Goal: Task Accomplishment & Management: Manage account settings

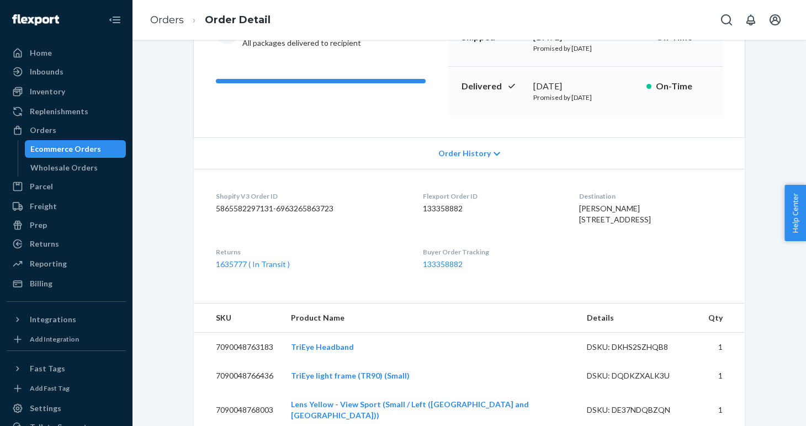
scroll to position [157, 0]
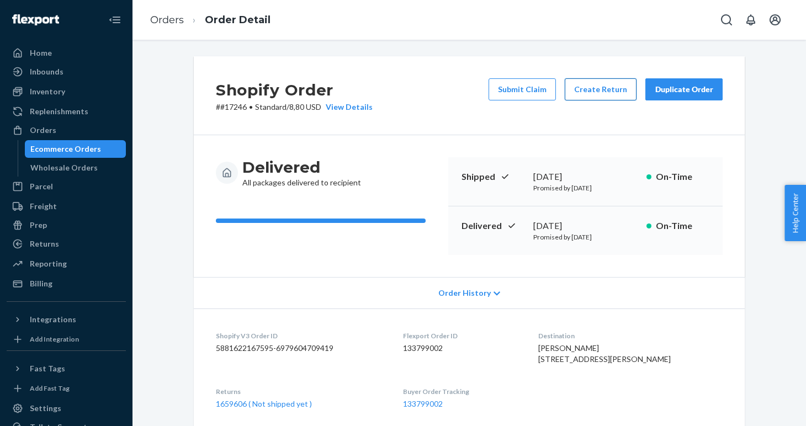
click at [613, 92] on button "Create Return" at bounding box center [600, 89] width 72 height 22
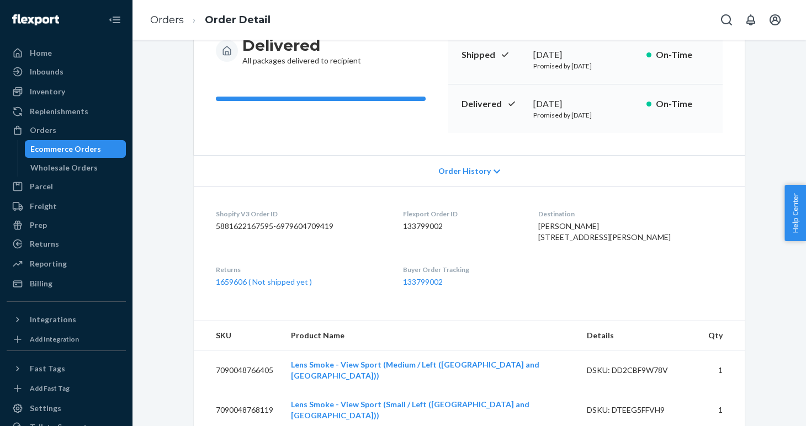
scroll to position [121, 0]
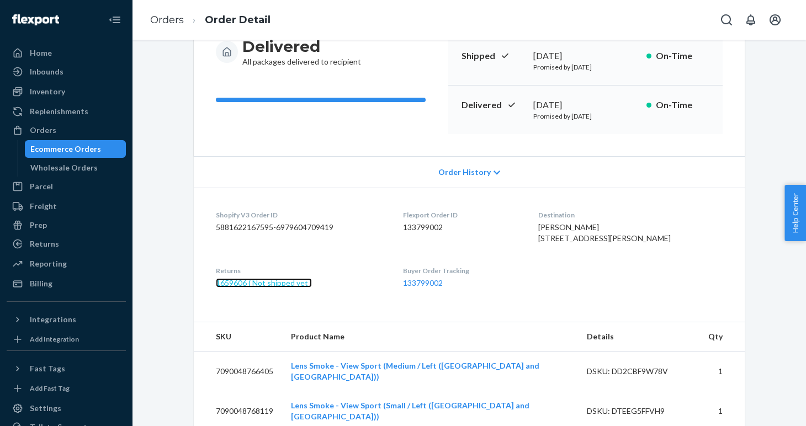
click at [255, 287] on link "1659606 ( Not shipped yet )" at bounding box center [264, 282] width 96 height 9
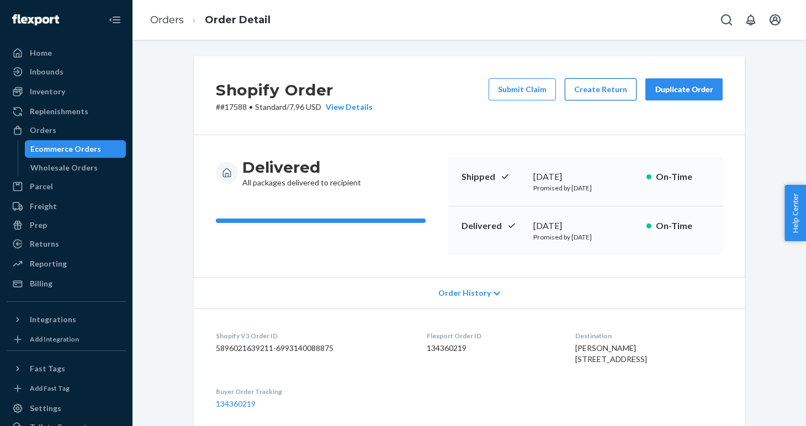
click at [604, 86] on button "Create Return" at bounding box center [600, 89] width 72 height 22
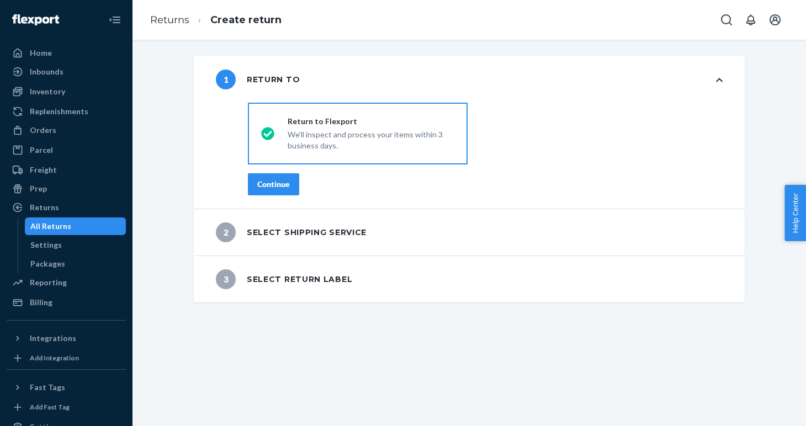
click at [274, 186] on div "Continue" at bounding box center [273, 184] width 33 height 11
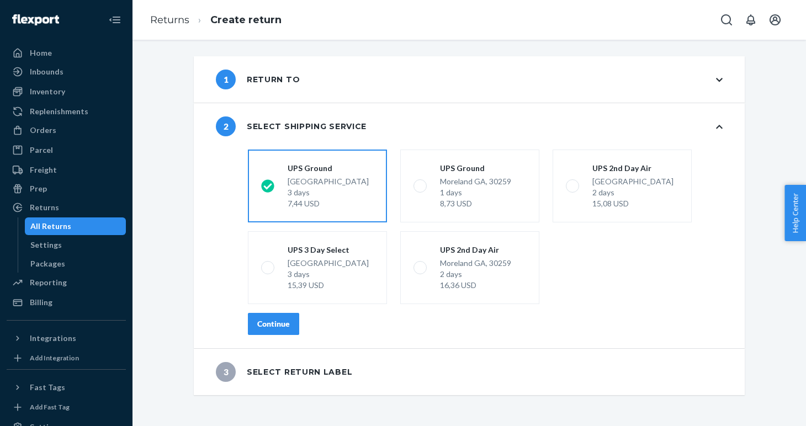
click at [273, 332] on button "Continue" at bounding box center [273, 324] width 51 height 22
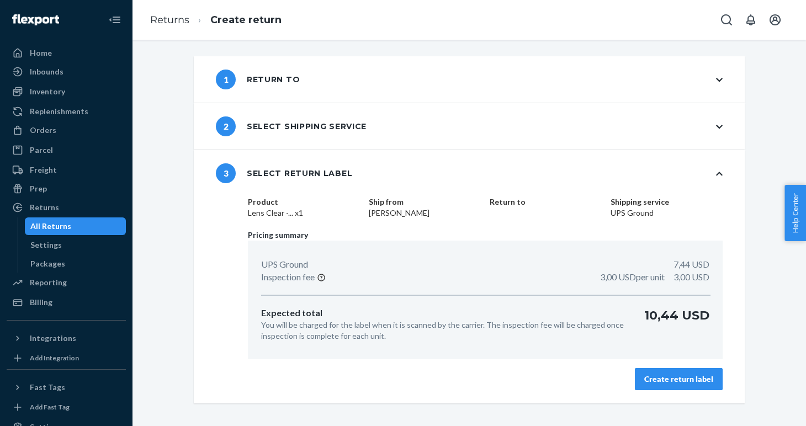
click at [688, 381] on div "Create return label" at bounding box center [678, 379] width 69 height 11
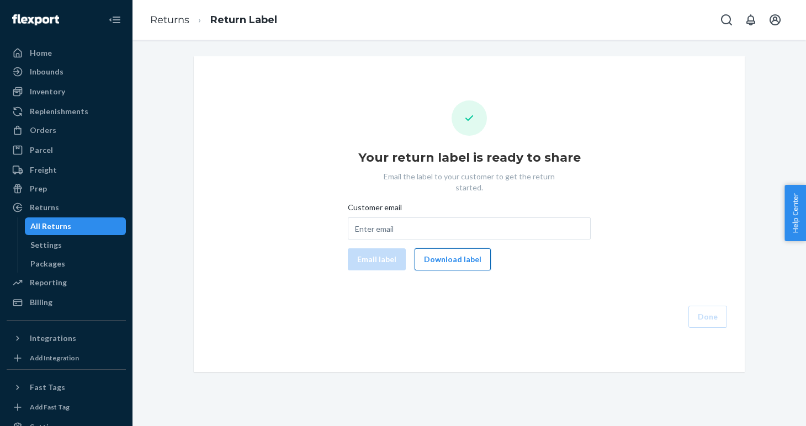
click at [438, 248] on button "Download label" at bounding box center [452, 259] width 76 height 22
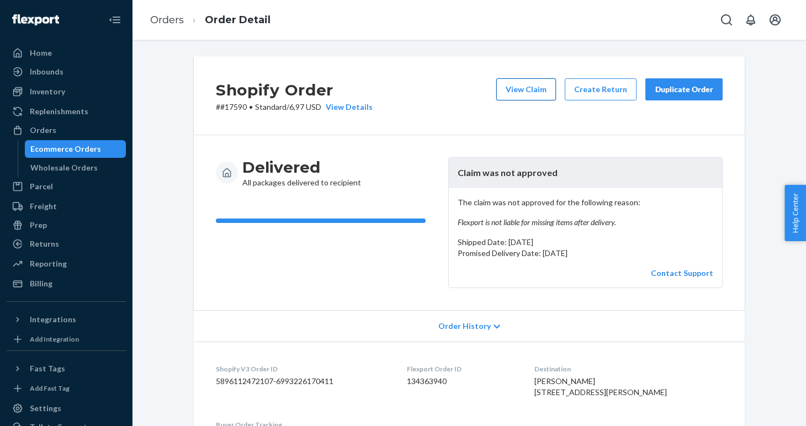
click at [521, 93] on button "View Claim" at bounding box center [526, 89] width 60 height 22
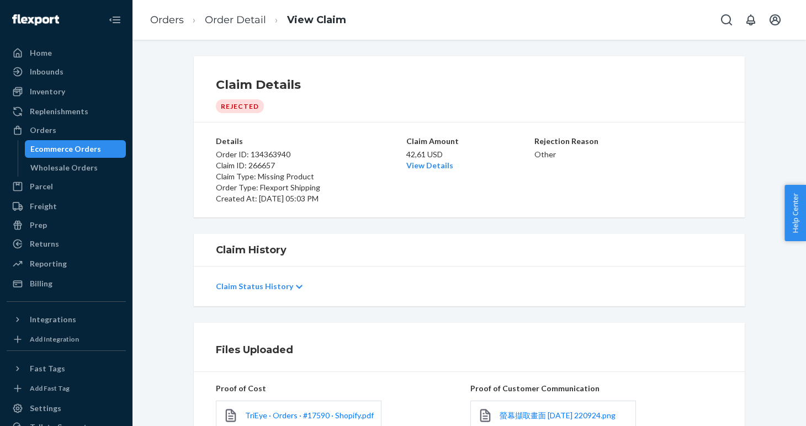
click at [264, 290] on p "Claim Status History" at bounding box center [254, 286] width 77 height 11
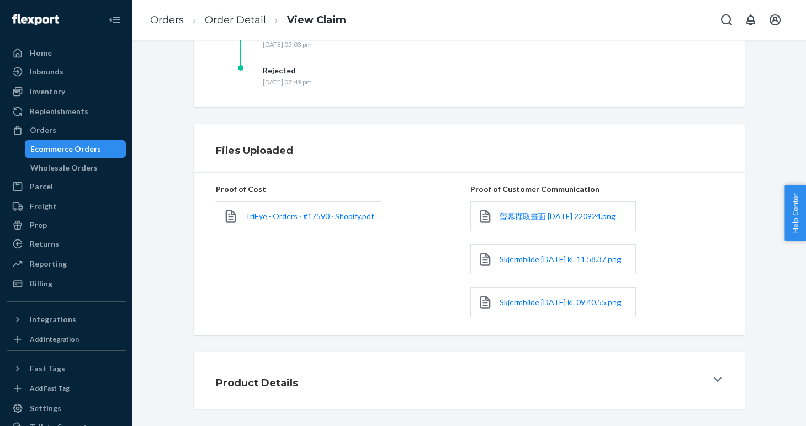
scroll to position [299, 0]
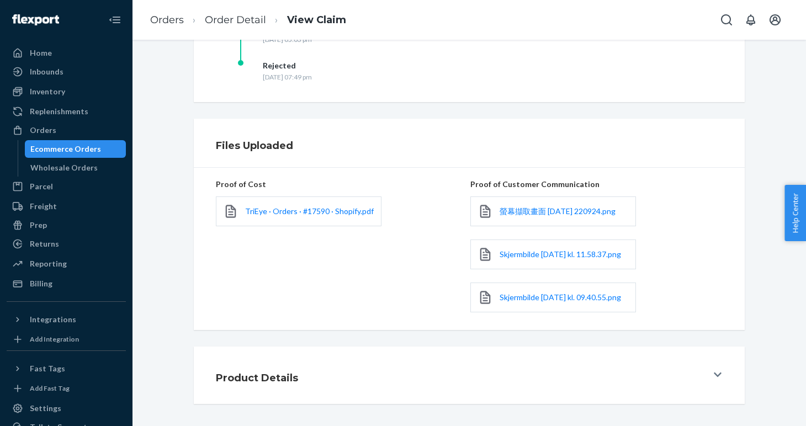
click at [394, 371] on div "Product Details" at bounding box center [461, 375] width 491 height 31
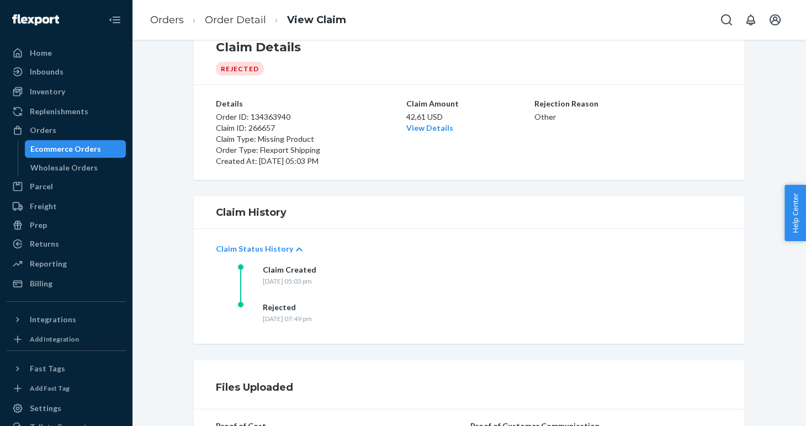
scroll to position [0, 0]
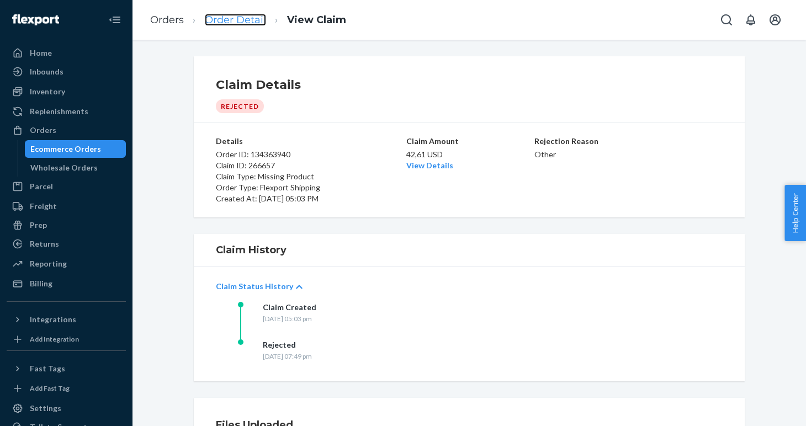
click at [252, 23] on link "Order Detail" at bounding box center [235, 20] width 61 height 12
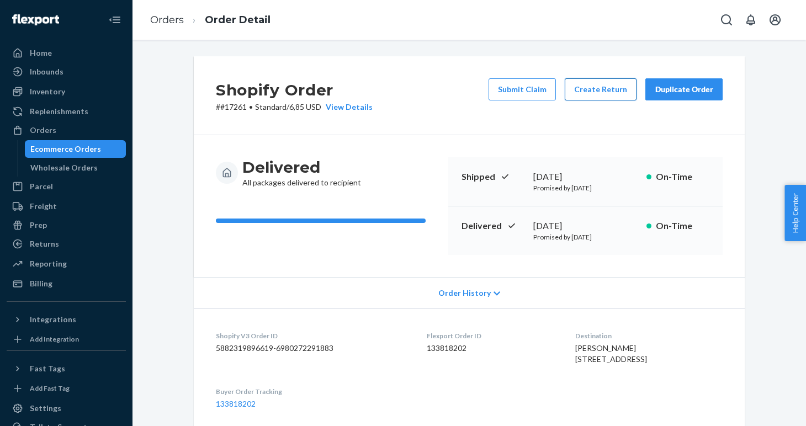
click at [600, 95] on button "Create Return" at bounding box center [600, 89] width 72 height 22
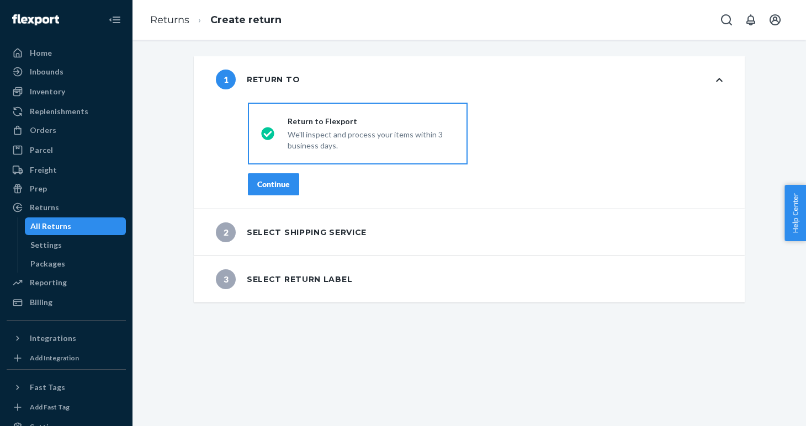
click at [280, 179] on div "Continue" at bounding box center [273, 184] width 33 height 11
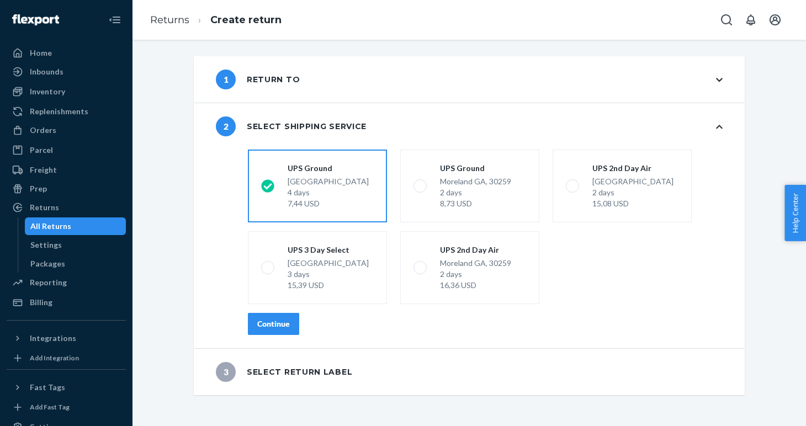
click at [268, 322] on div "Continue" at bounding box center [273, 323] width 33 height 11
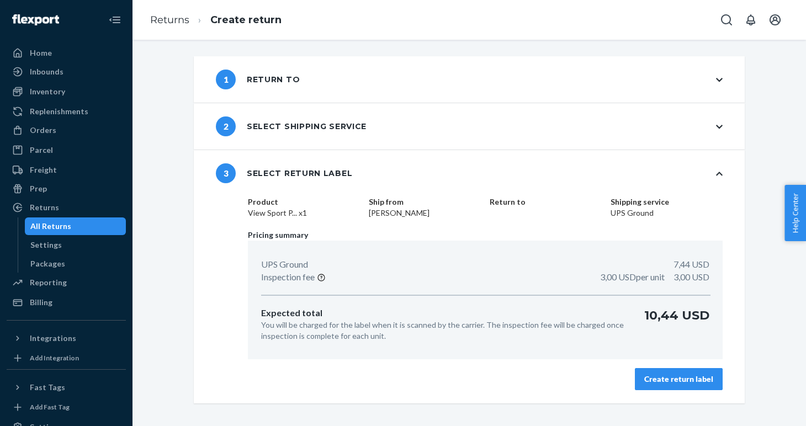
click at [670, 372] on button "Create return label" at bounding box center [679, 379] width 88 height 22
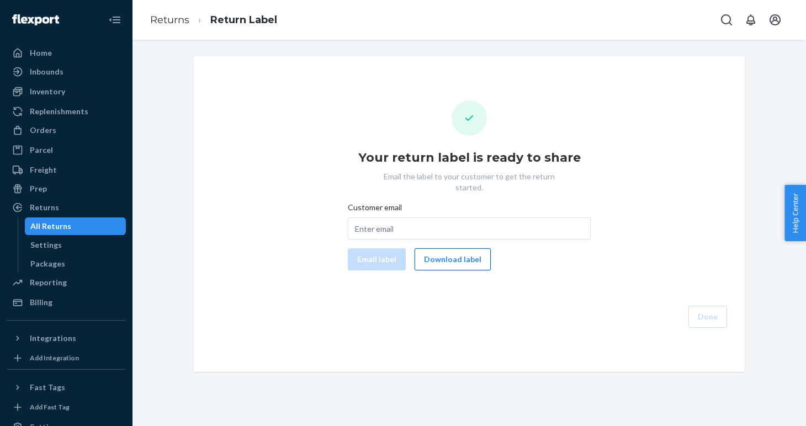
click at [468, 248] on button "Download label" at bounding box center [452, 259] width 76 height 22
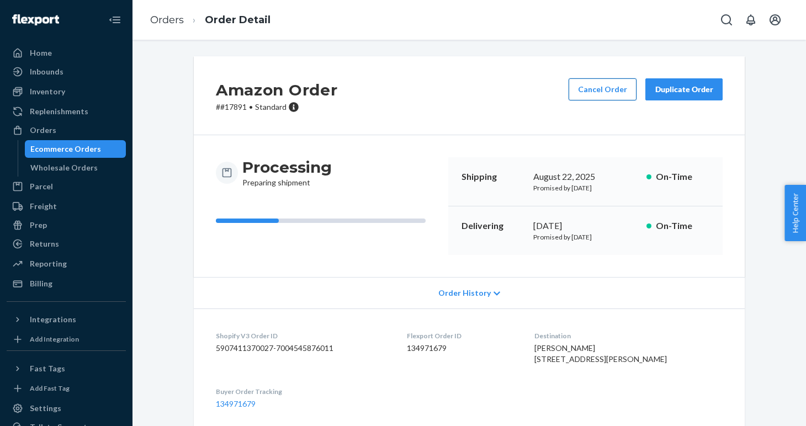
click at [603, 92] on button "Cancel Order" at bounding box center [602, 89] width 68 height 22
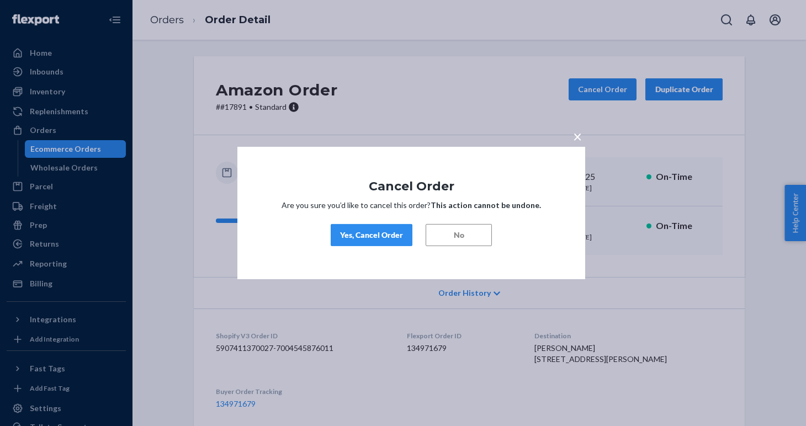
click at [382, 243] on button "Yes, Cancel Order" at bounding box center [372, 235] width 82 height 22
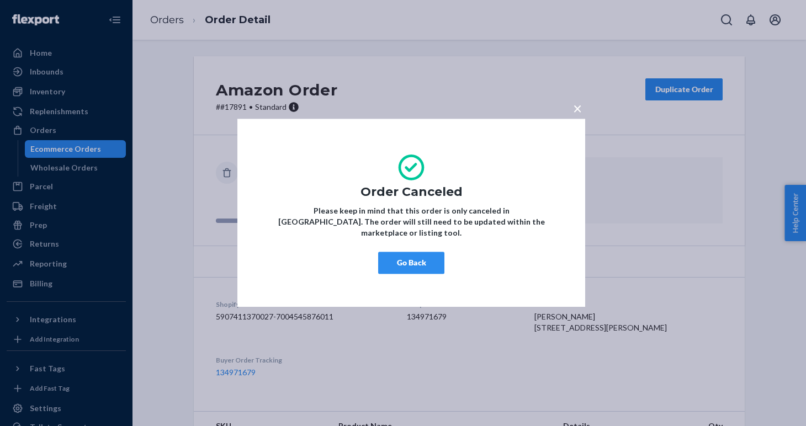
click at [412, 255] on button "Go Back" at bounding box center [411, 263] width 66 height 22
